Goal: Task Accomplishment & Management: Manage account settings

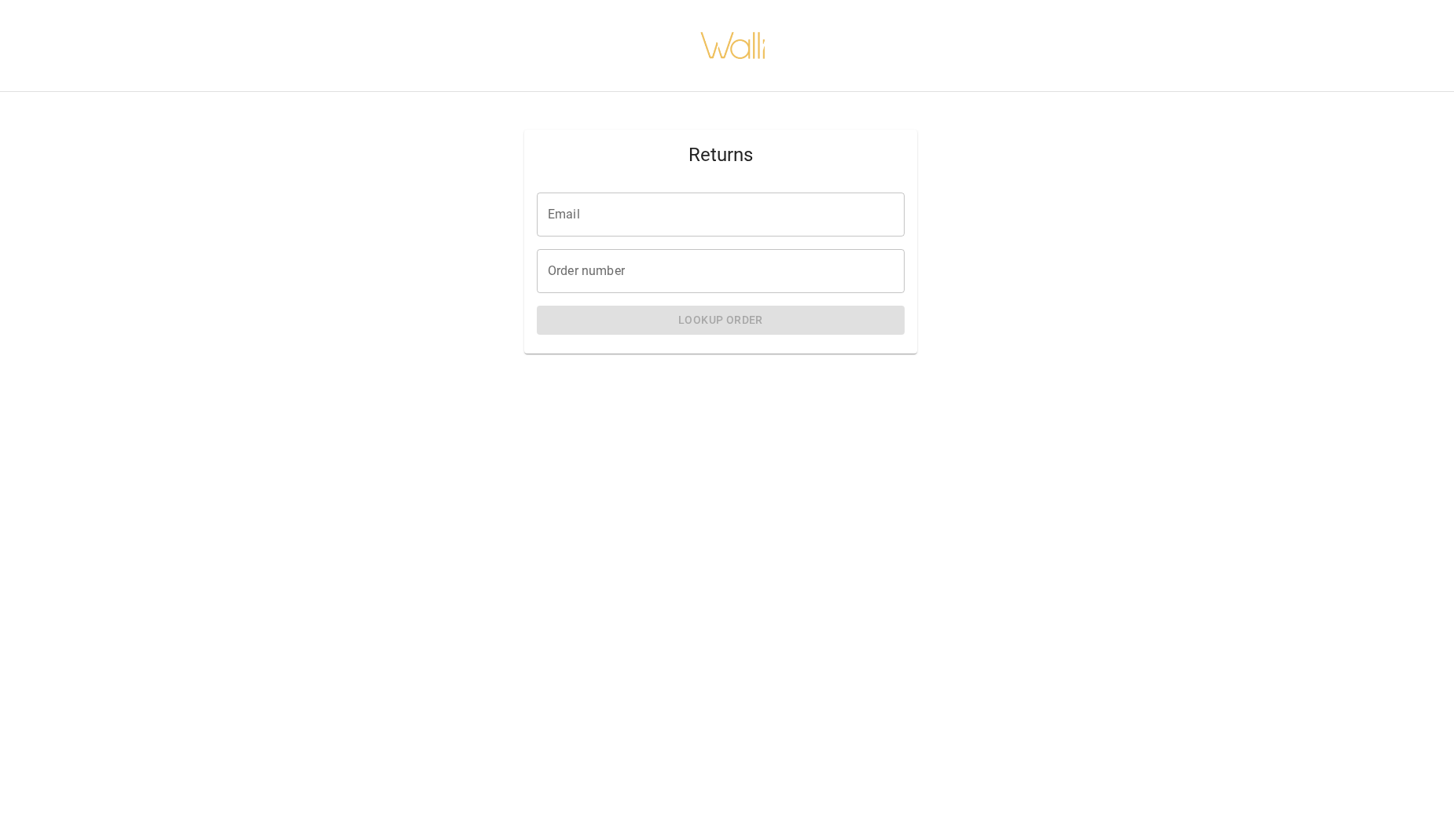
click at [580, 211] on input "Email" at bounding box center [721, 215] width 367 height 44
type input "**********"
click at [561, 271] on input "Order number" at bounding box center [721, 271] width 367 height 44
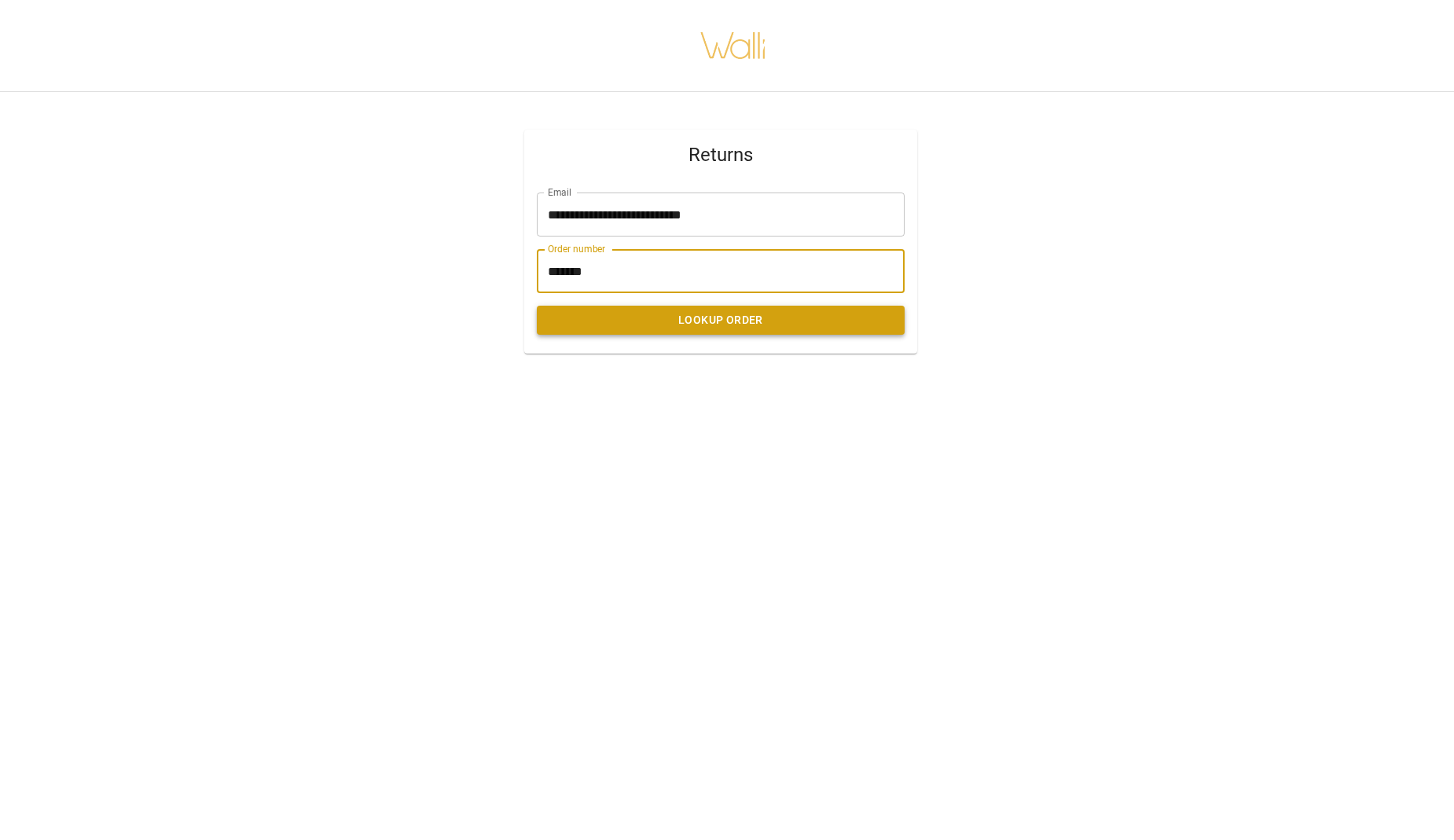
type input "*******"
click at [709, 319] on button "Lookup Order" at bounding box center [721, 320] width 367 height 29
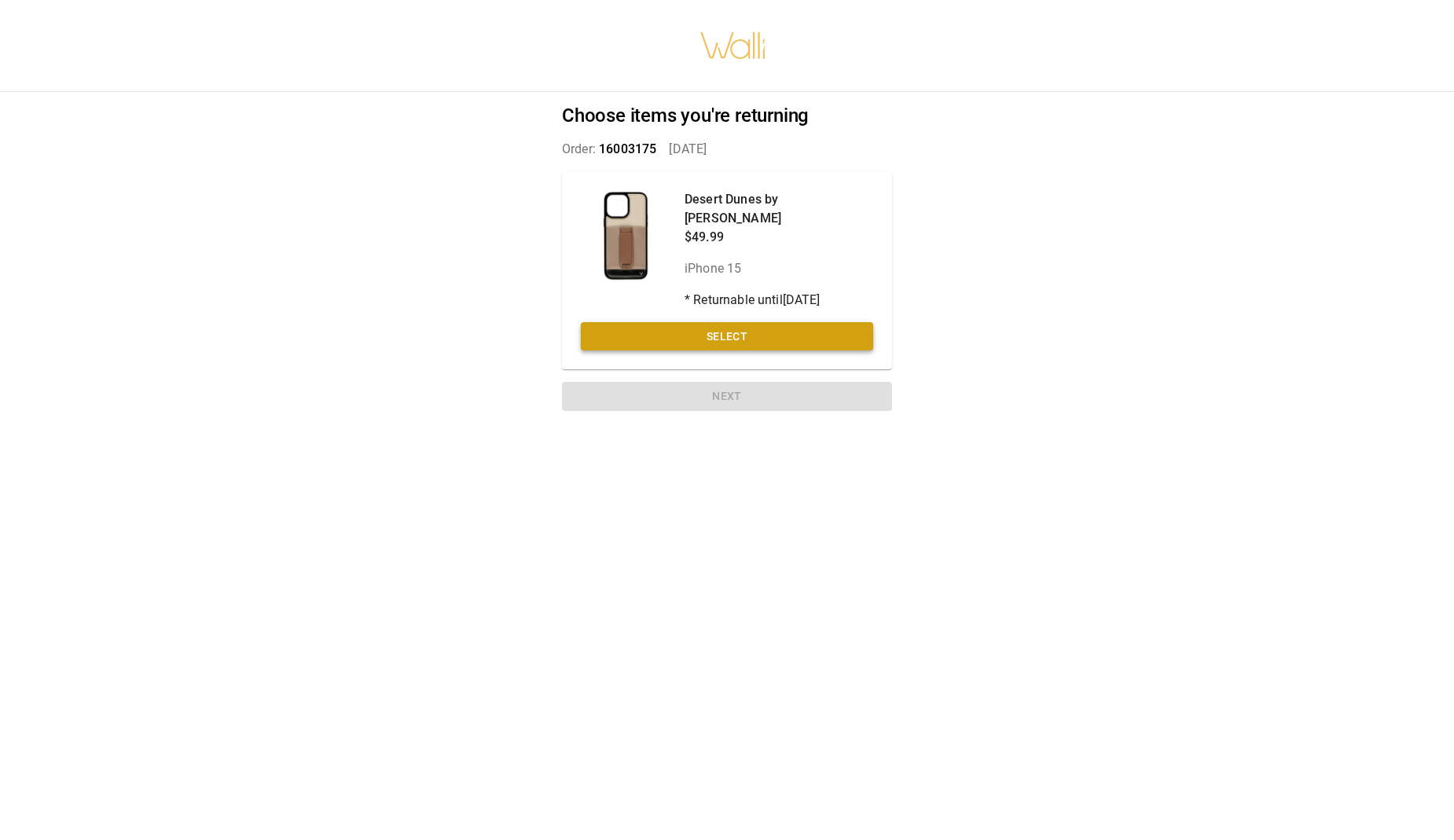
click at [709, 322] on button "Select" at bounding box center [727, 337] width 292 height 29
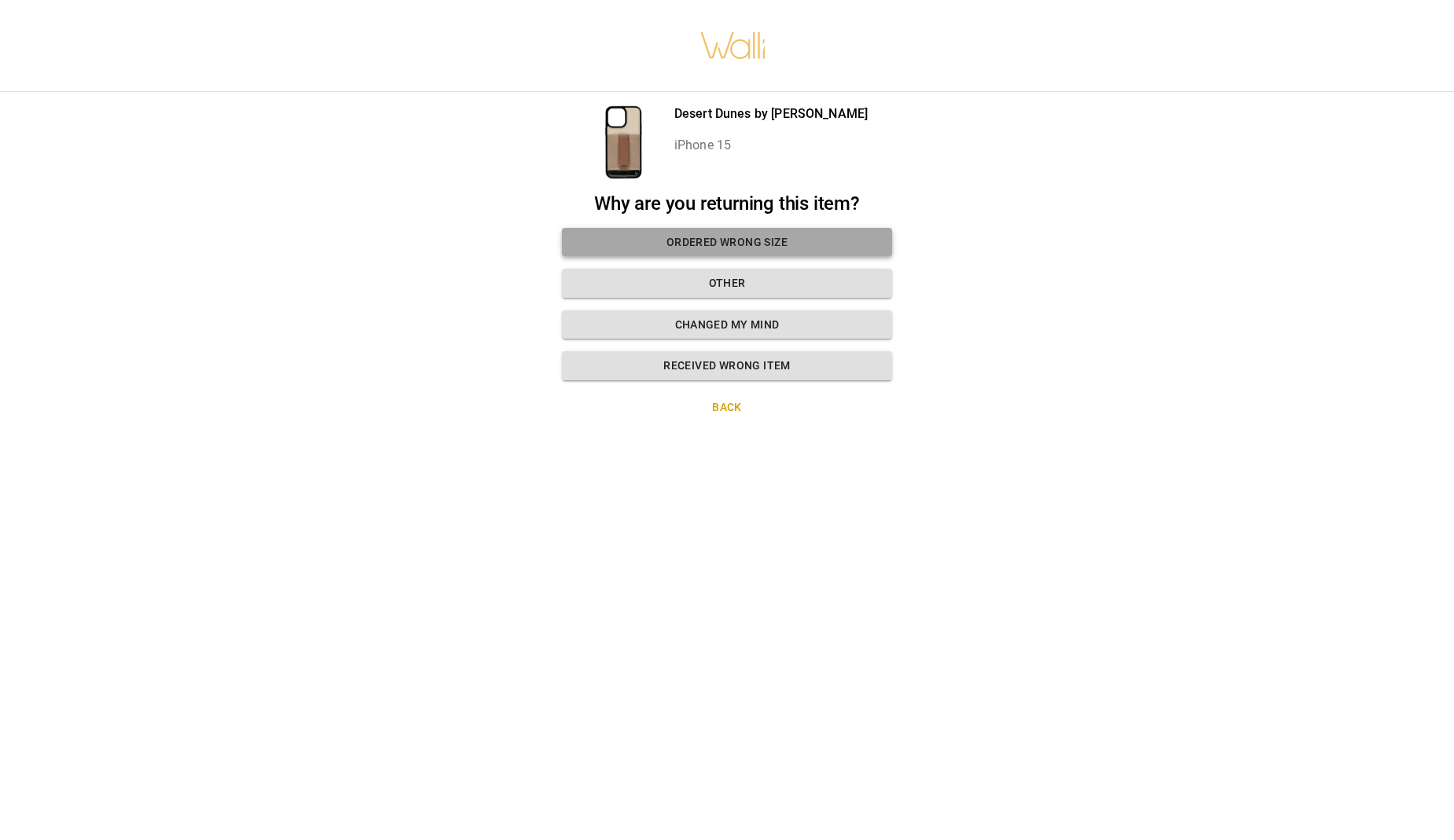
click at [703, 237] on button "Ordered wrong size" at bounding box center [727, 242] width 330 height 29
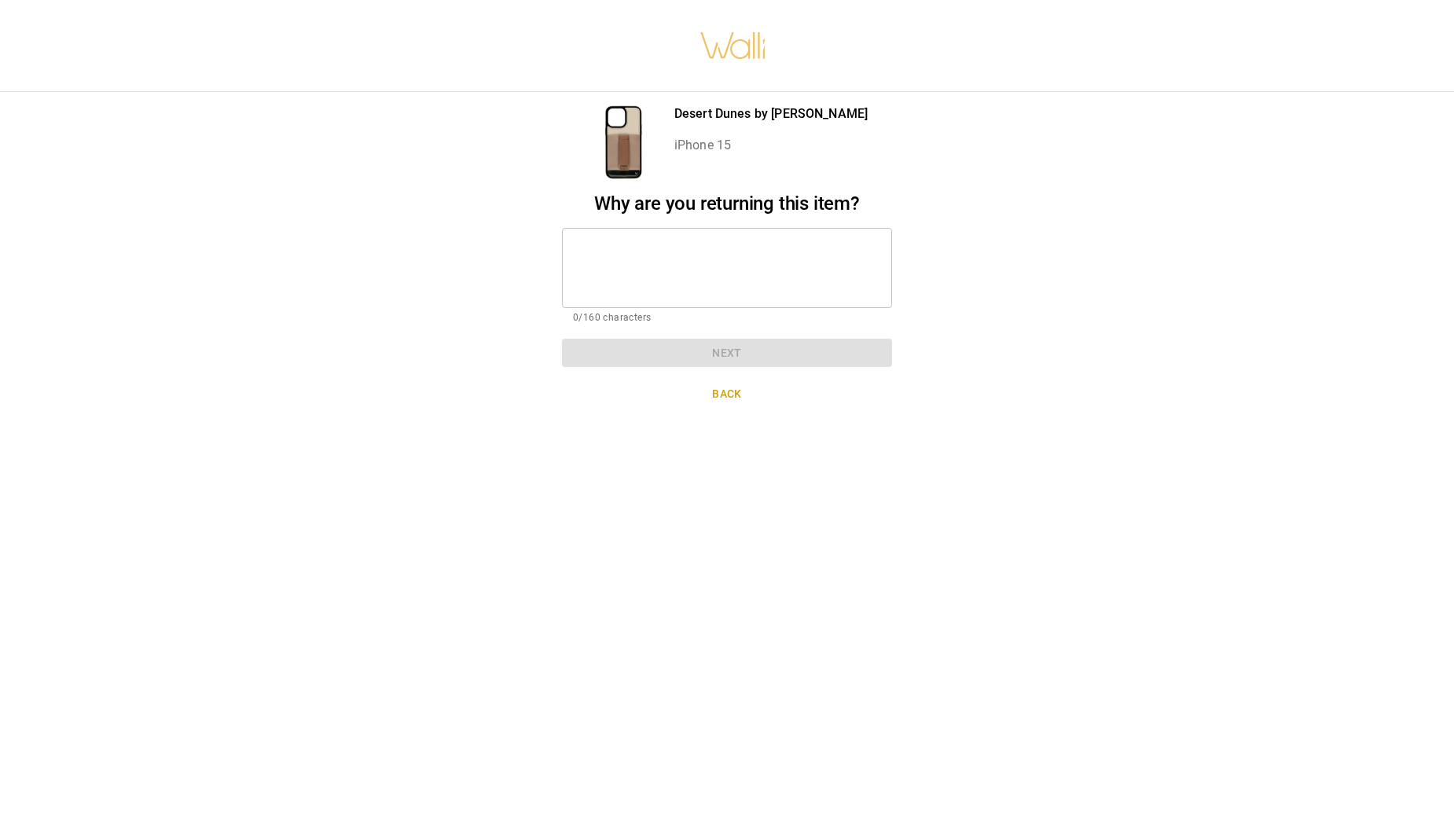
click at [636, 252] on textarea at bounding box center [727, 267] width 308 height 54
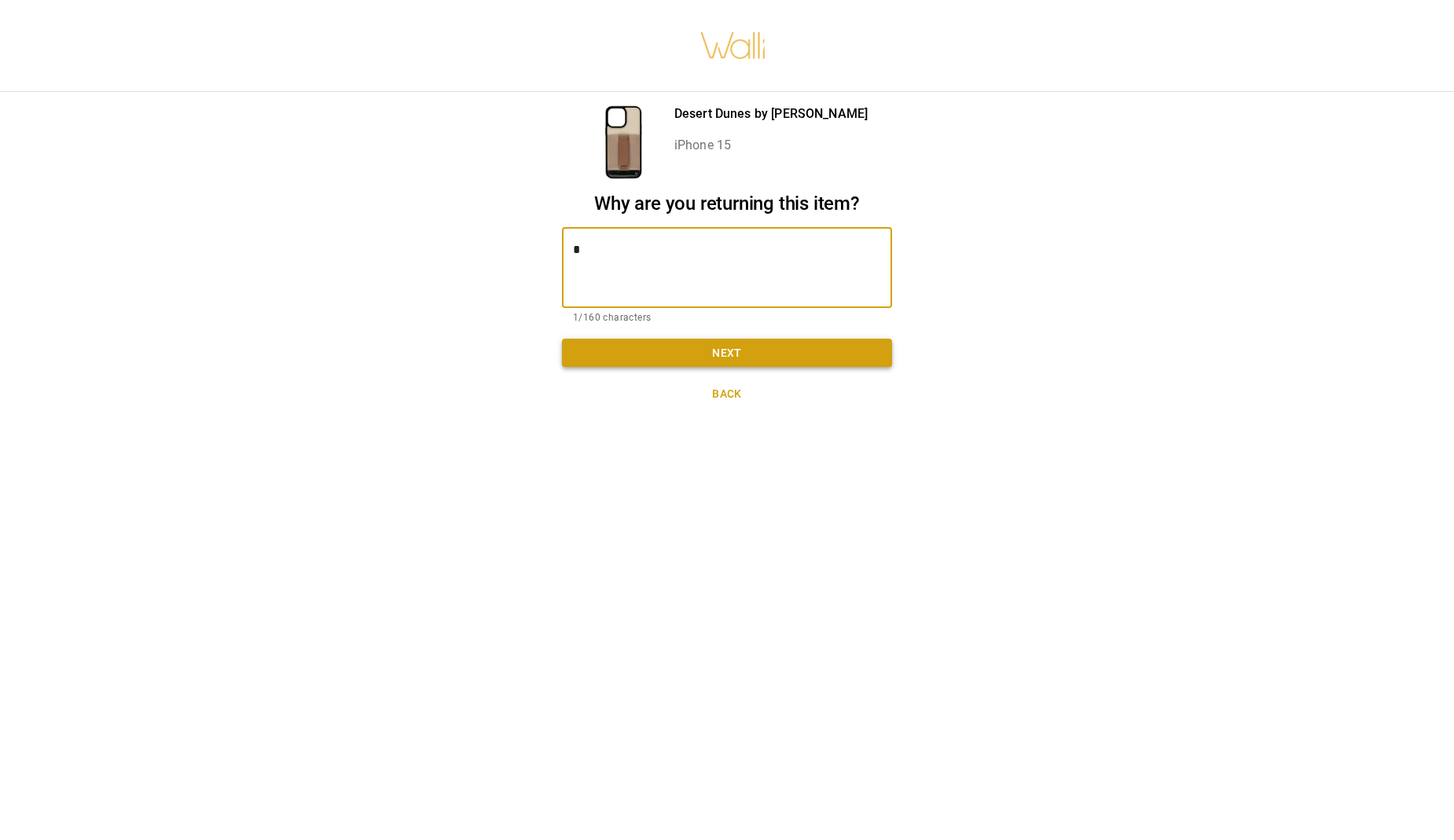
type textarea "*"
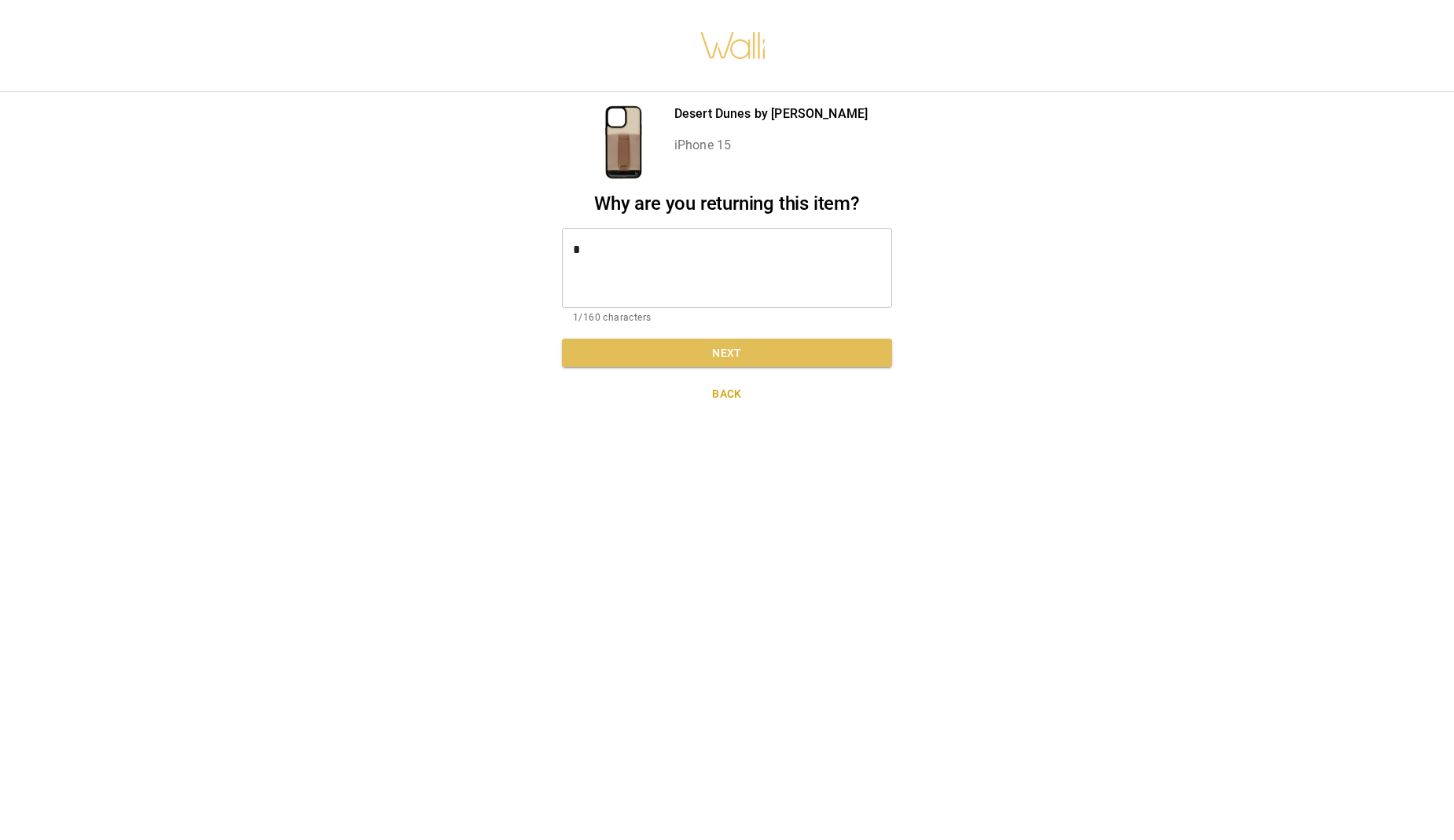
click at [725, 341] on button "Next" at bounding box center [727, 353] width 330 height 29
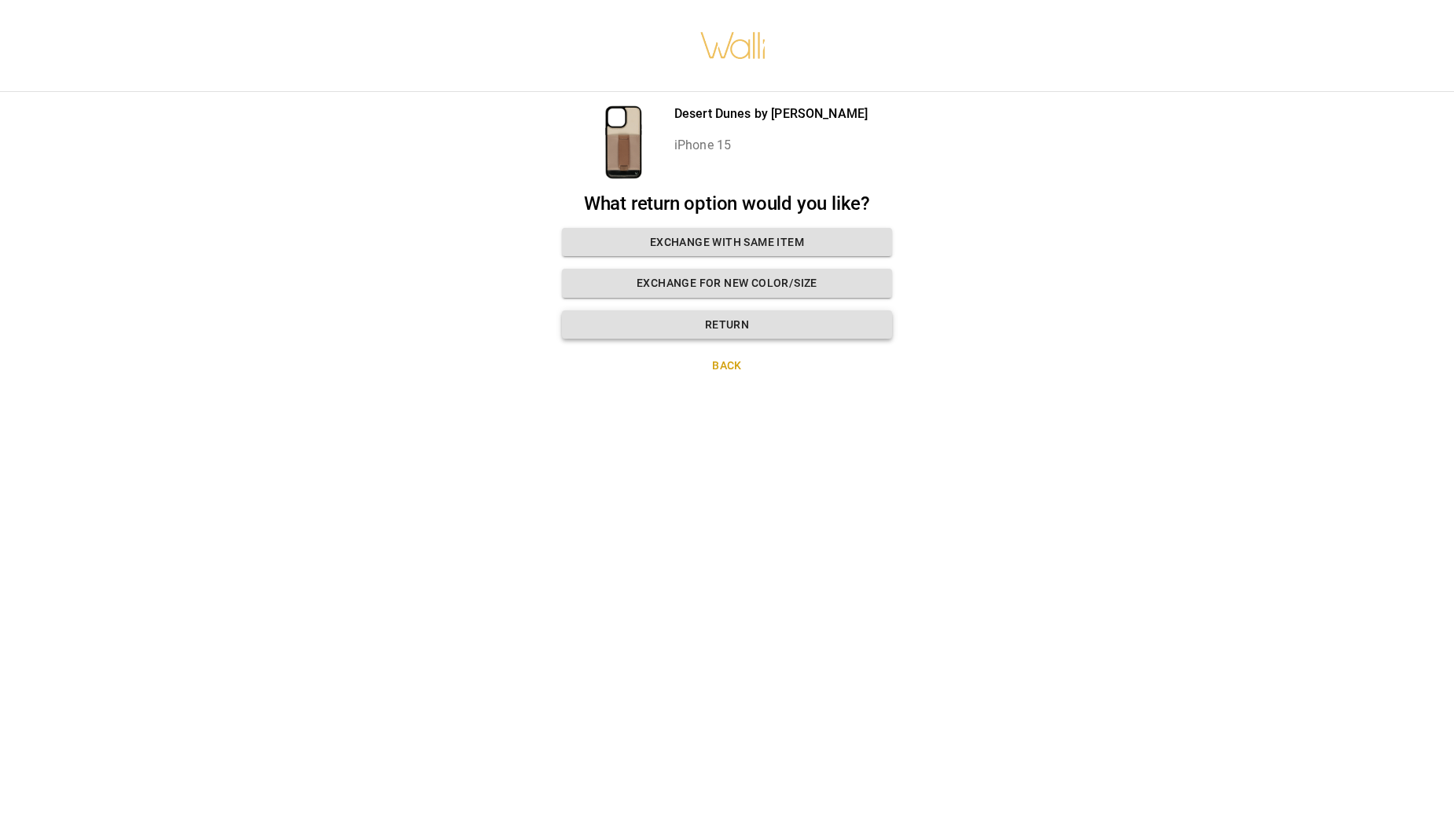
click at [732, 327] on button "Return" at bounding box center [727, 325] width 330 height 29
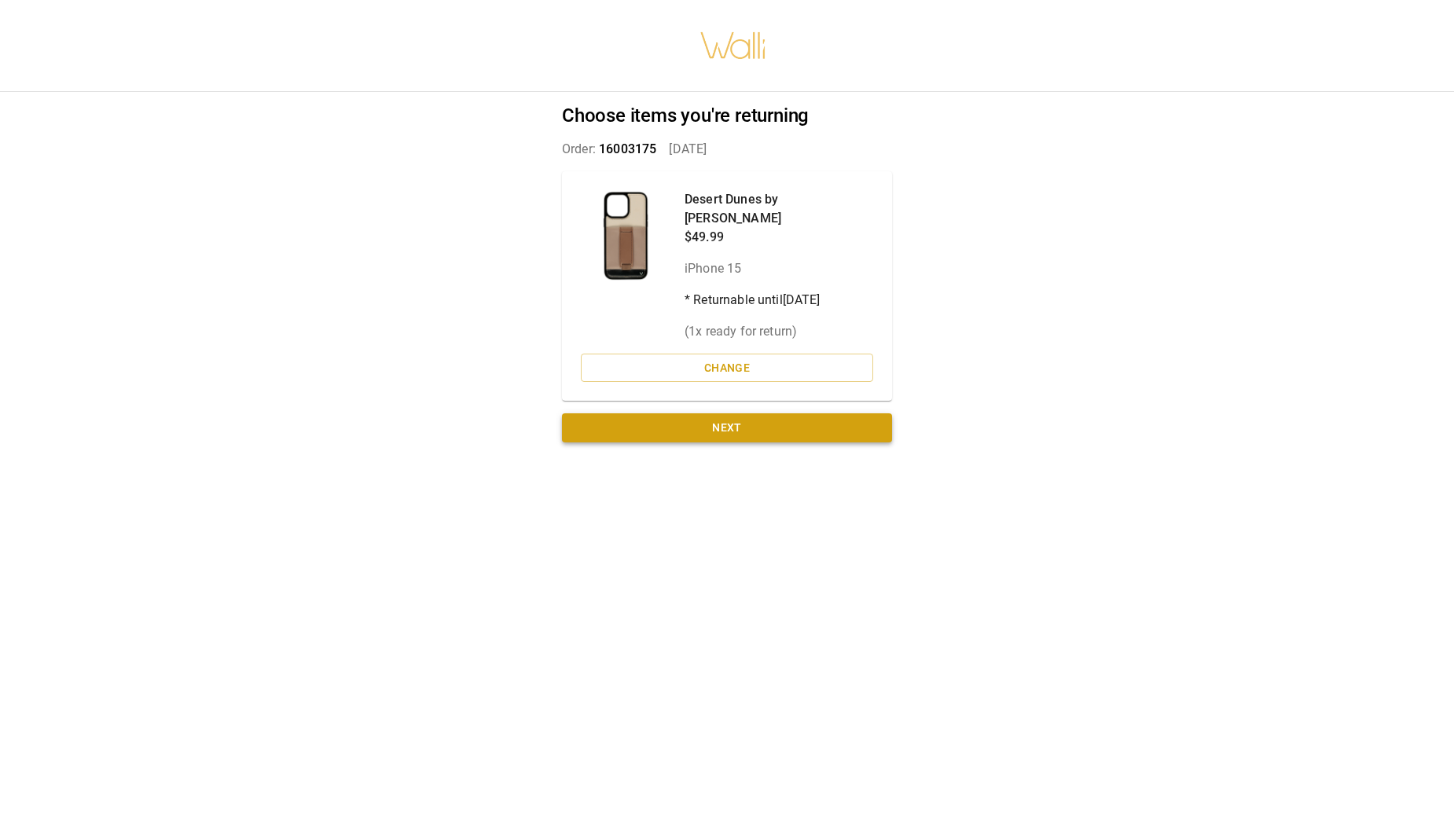
click at [735, 413] on button "Next" at bounding box center [727, 428] width 330 height 29
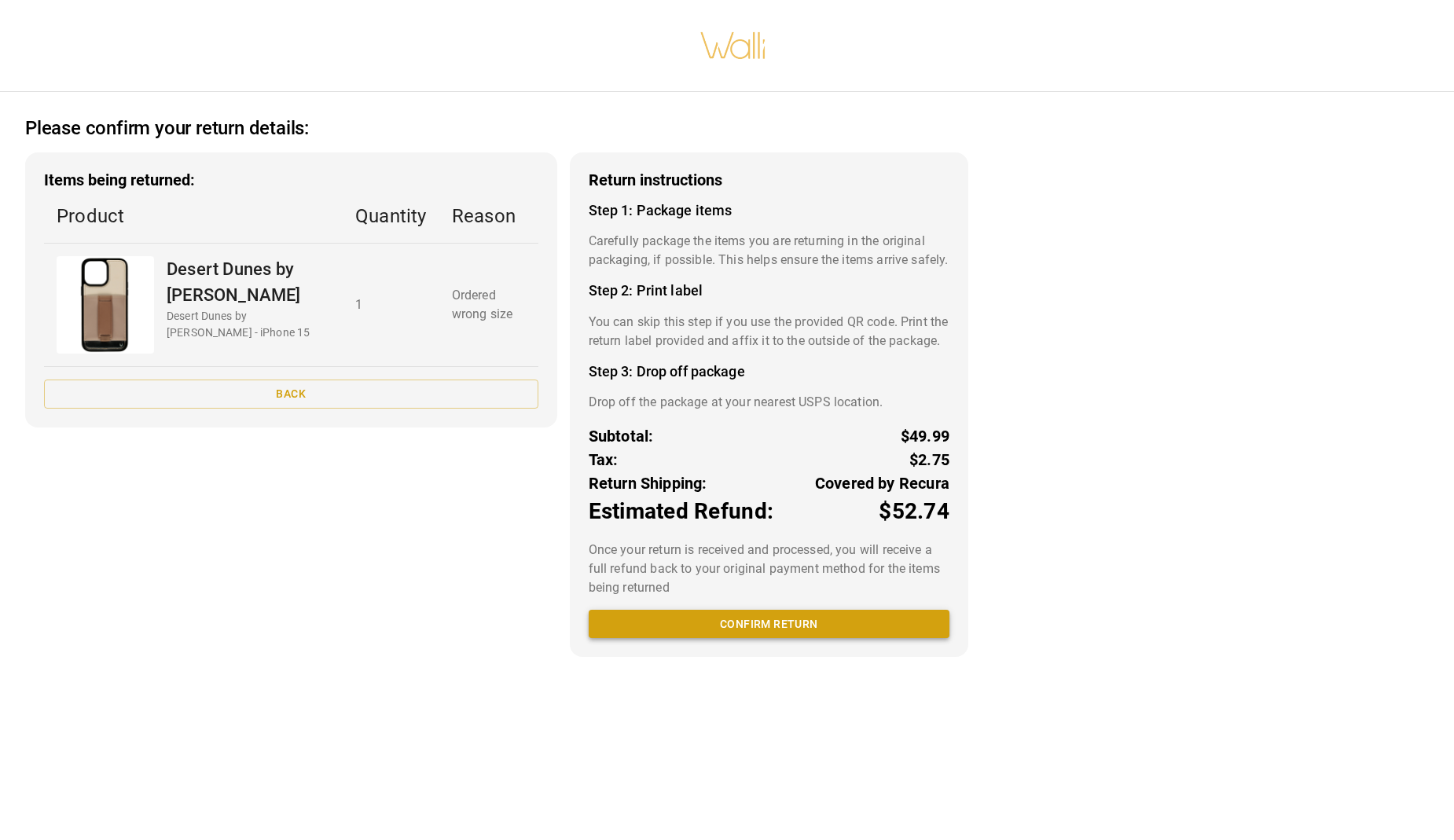
click at [798, 639] on button "Confirm return" at bounding box center [769, 624] width 361 height 29
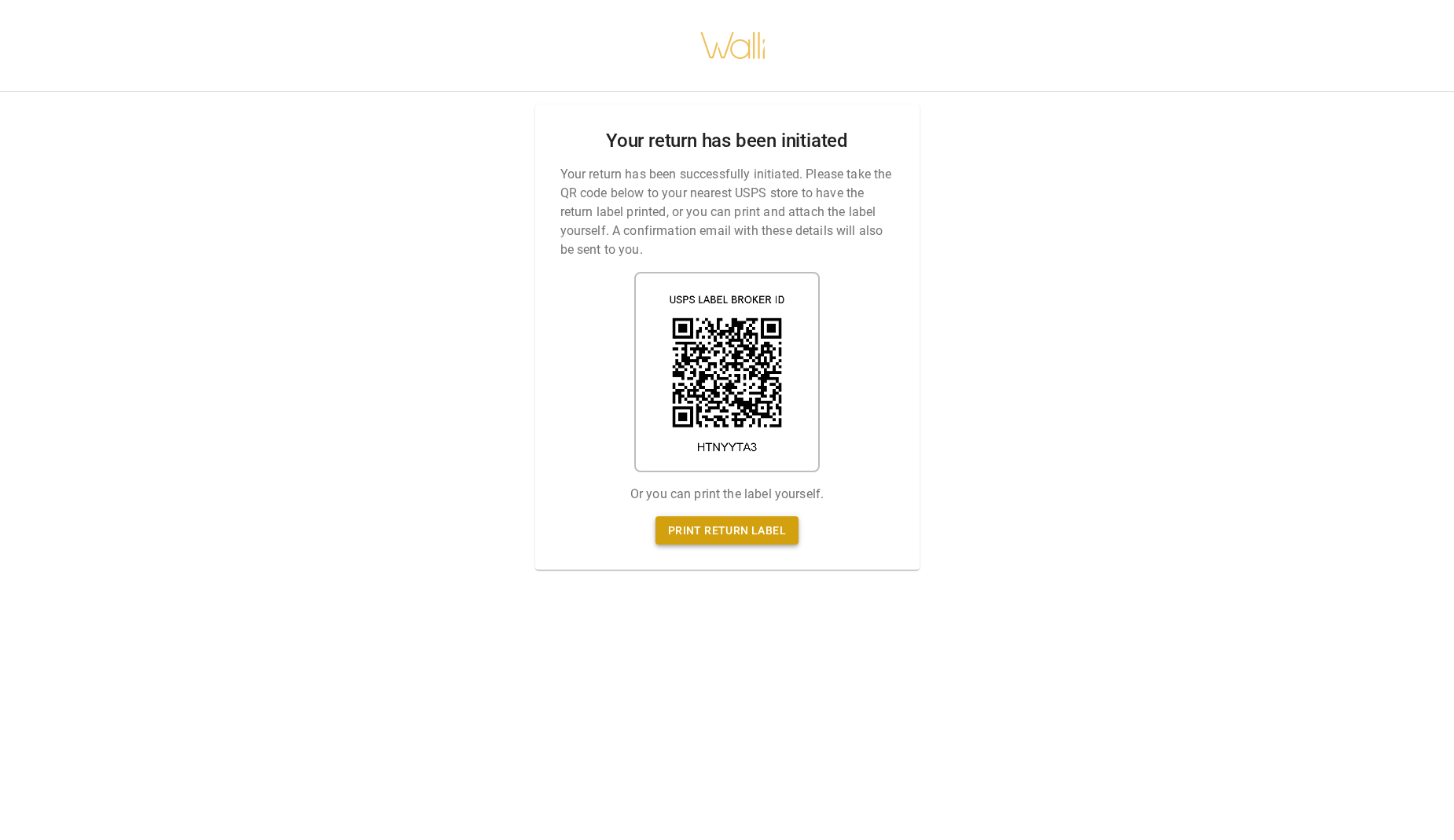
click at [722, 529] on link "Print return label" at bounding box center [727, 530] width 143 height 29
